Goal: Task Accomplishment & Management: Manage account settings

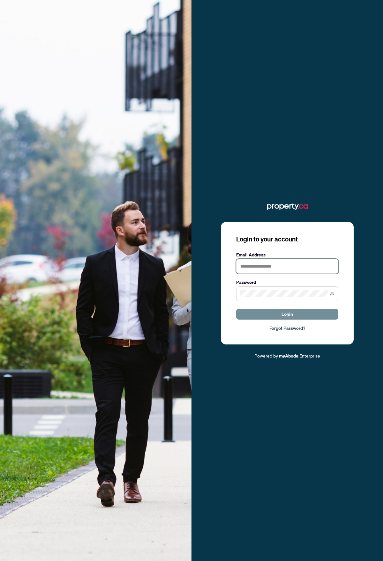
type input "**********"
click at [303, 315] on button "Login" at bounding box center [287, 314] width 102 height 11
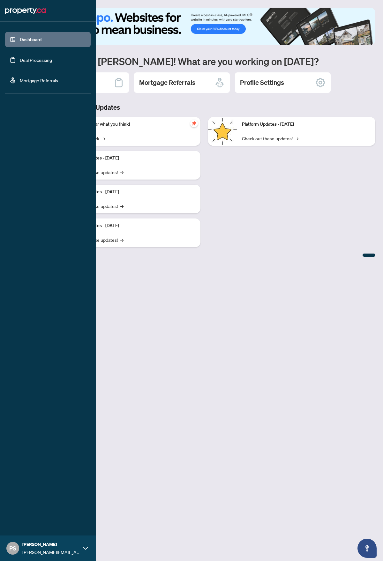
click at [20, 63] on link "Deal Processing" at bounding box center [36, 60] width 32 height 6
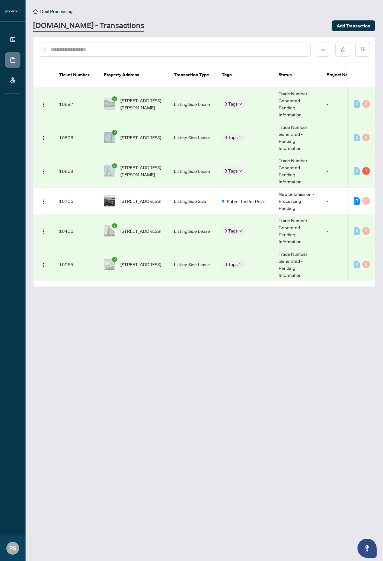
click at [162, 179] on td "[STREET_ADDRESS][PERSON_NAME][PERSON_NAME]" at bounding box center [133, 170] width 70 height 33
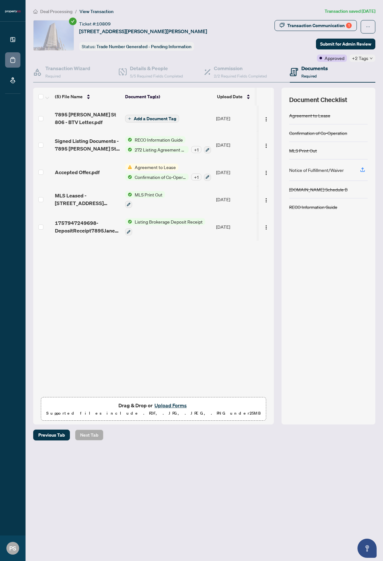
click at [139, 166] on span "Agreement to Lease" at bounding box center [155, 167] width 46 height 7
click at [149, 201] on div "Agreement to Lease Confirmation of Co-Operation [DOMAIN_NAME] Schedule B" at bounding box center [168, 206] width 70 height 25
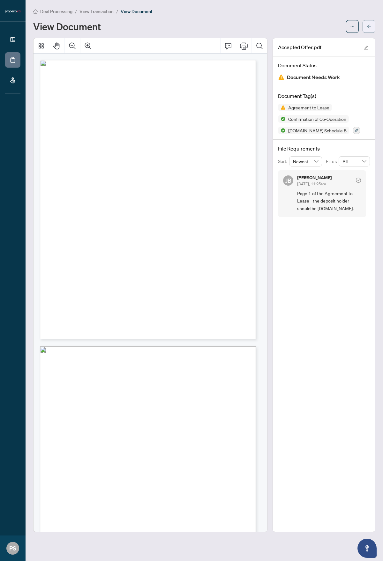
click at [368, 25] on icon "arrow-left" at bounding box center [368, 26] width 4 height 4
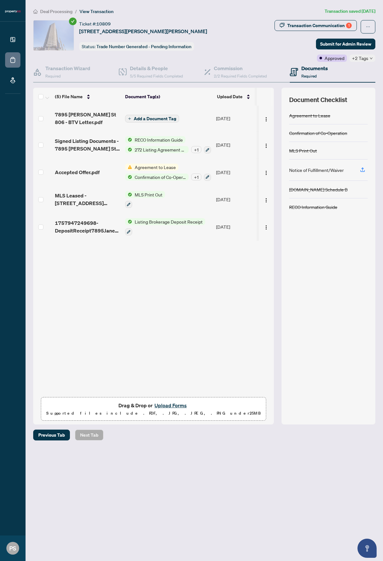
click at [165, 405] on button "Upload Forms" at bounding box center [170, 405] width 36 height 8
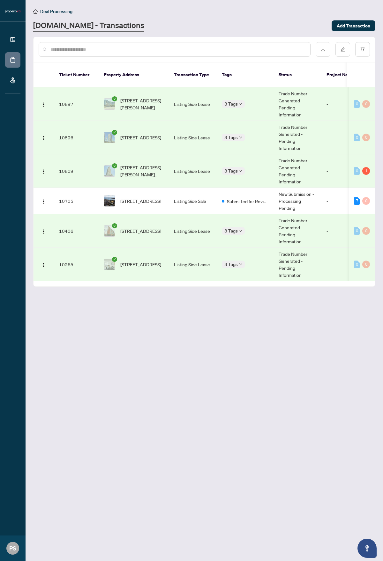
click at [229, 170] on td "3 Tags" at bounding box center [244, 170] width 57 height 33
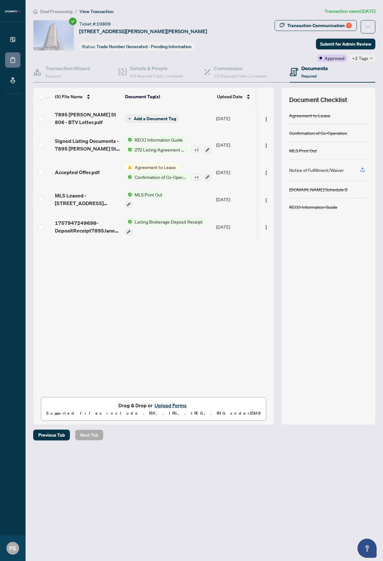
click at [149, 167] on span "Agreement to Lease" at bounding box center [155, 167] width 46 height 7
click at [151, 200] on span "Agreement to Lease" at bounding box center [163, 197] width 46 height 7
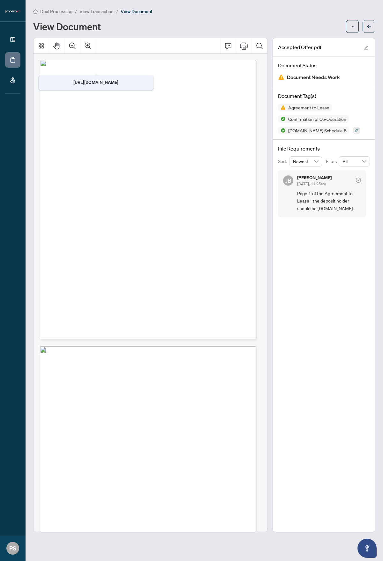
click at [96, 10] on span "View Transaction" at bounding box center [96, 12] width 34 height 6
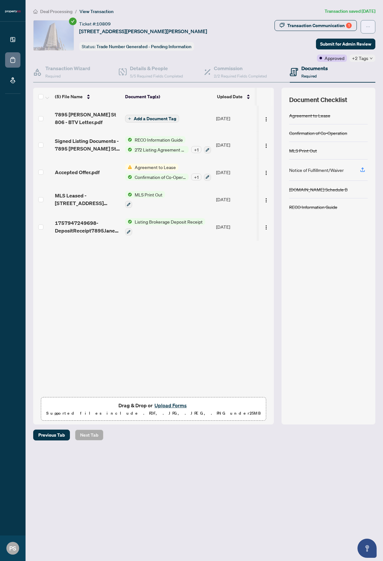
click at [371, 25] on button "button" at bounding box center [367, 26] width 15 height 13
click at [153, 399] on span "Drag & Drop or Upload Forms Supported files include .PDF, .JPG, .JPEG, .PNG und…" at bounding box center [153, 409] width 224 height 24
click at [171, 401] on button "Upload Forms" at bounding box center [170, 405] width 36 height 8
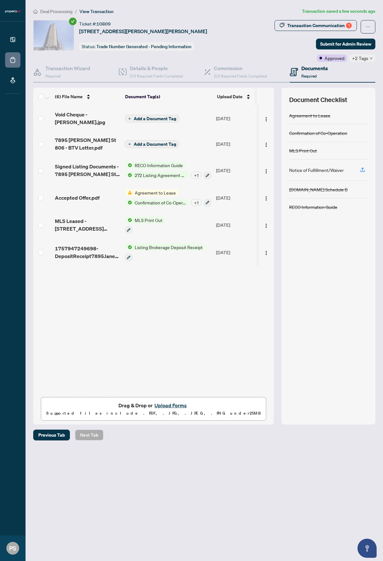
click at [160, 117] on span "Add a Document Tag" at bounding box center [155, 118] width 42 height 4
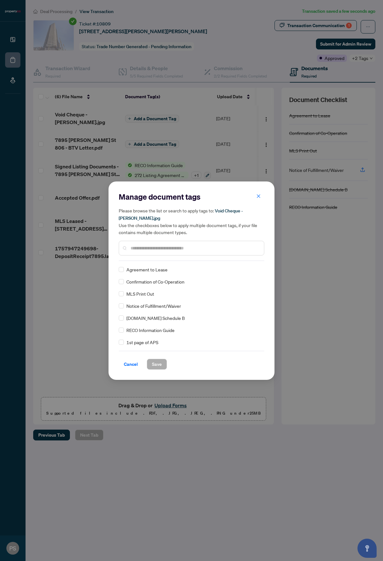
drag, startPoint x: 172, startPoint y: 253, endPoint x: 179, endPoint y: 250, distance: 6.8
click at [174, 253] on div at bounding box center [191, 248] width 145 height 15
click at [182, 245] on input "text" at bounding box center [194, 247] width 128 height 7
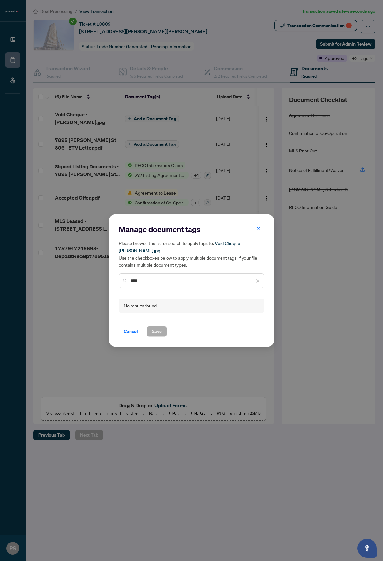
drag, startPoint x: 186, startPoint y: 277, endPoint x: 150, endPoint y: 275, distance: 35.1
click at [150, 275] on div "****" at bounding box center [191, 280] width 145 height 15
type input "*"
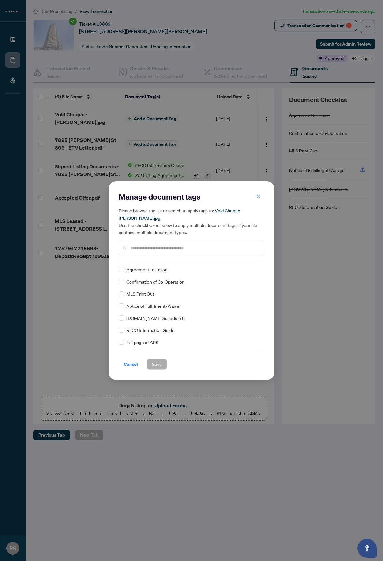
click at [135, 352] on div "Cancel Save" at bounding box center [191, 360] width 145 height 19
click at [129, 364] on span "Cancel" at bounding box center [131, 364] width 14 height 10
